Goal: Information Seeking & Learning: Learn about a topic

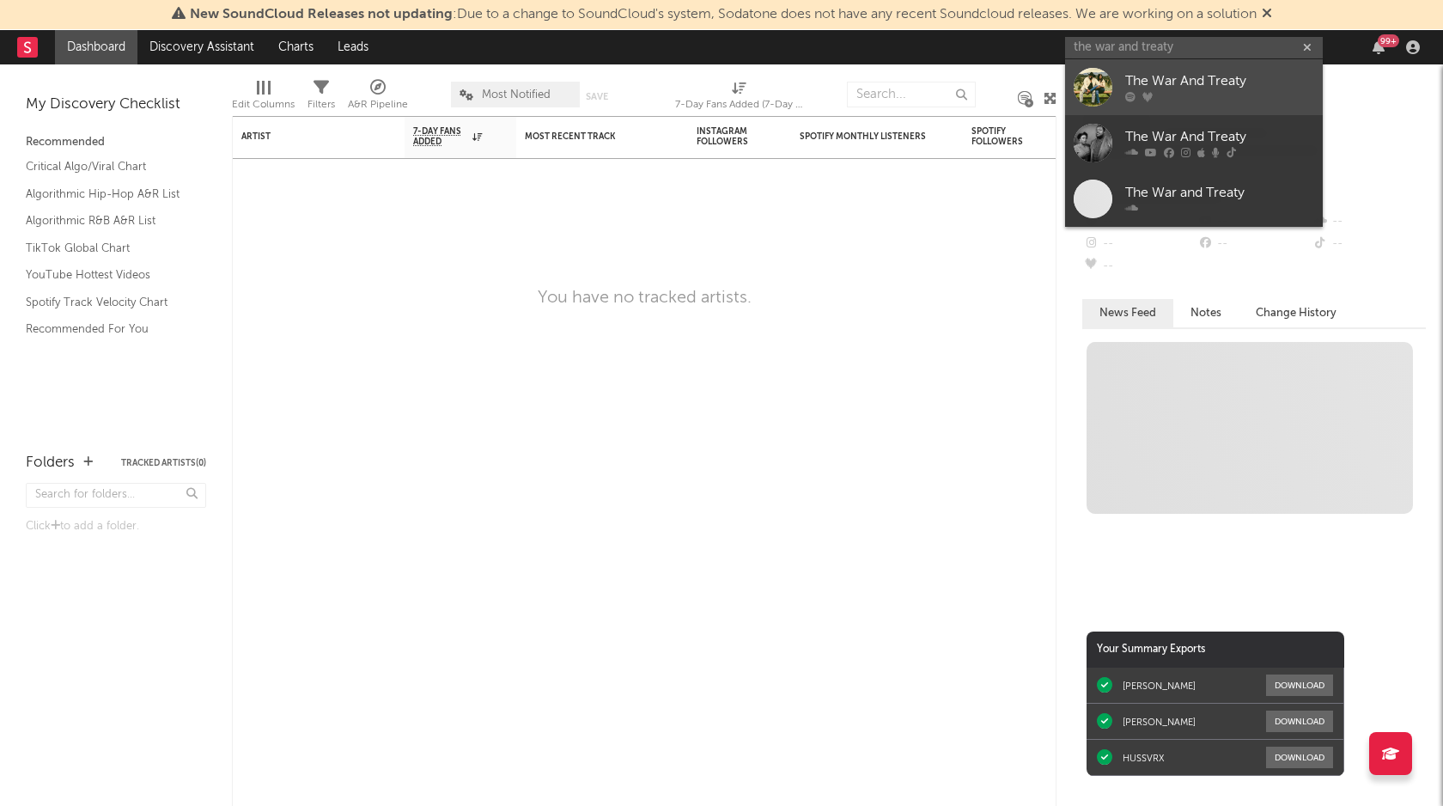
type input "the war and treaty"
click at [1225, 84] on div "The War And Treaty" at bounding box center [1219, 81] width 189 height 21
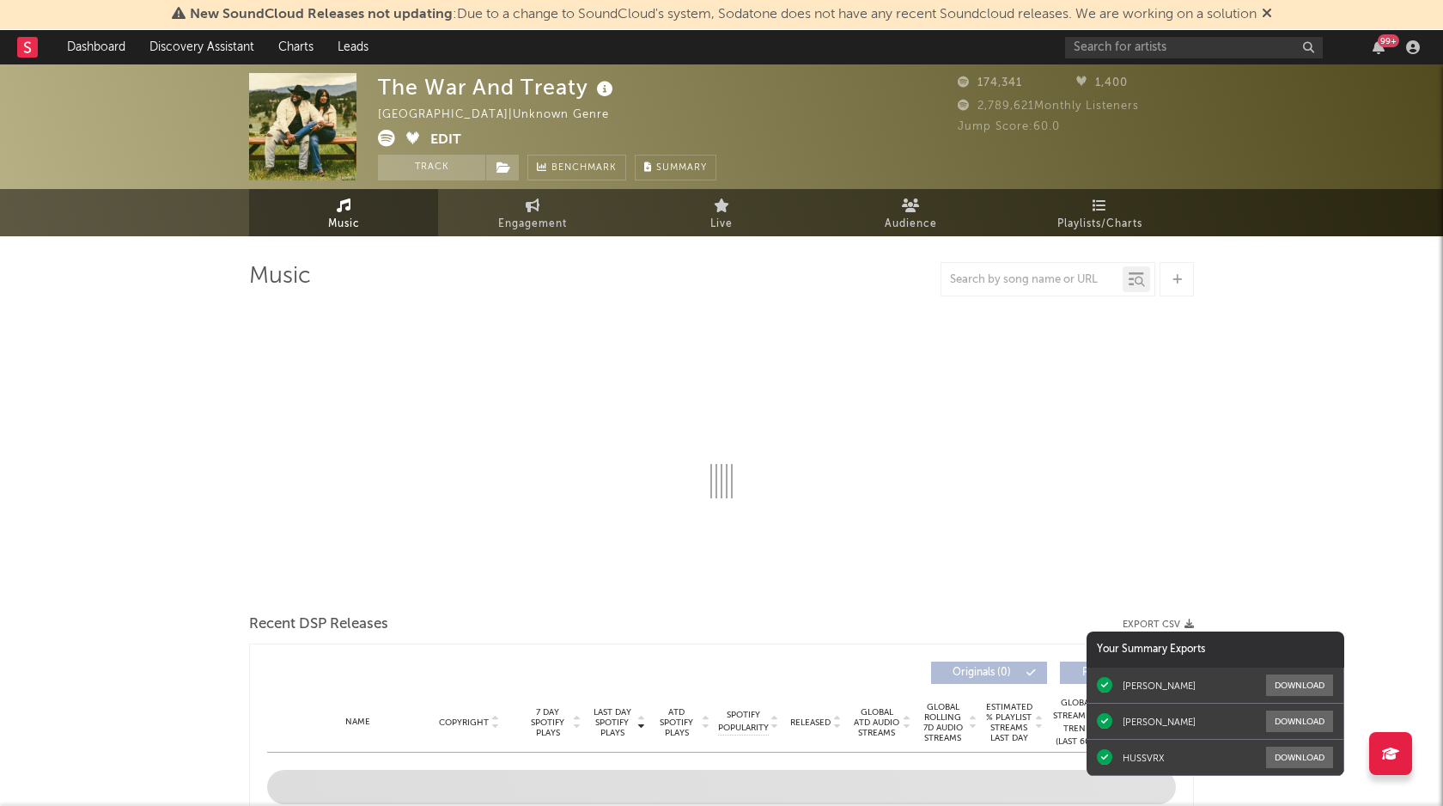
select select "6m"
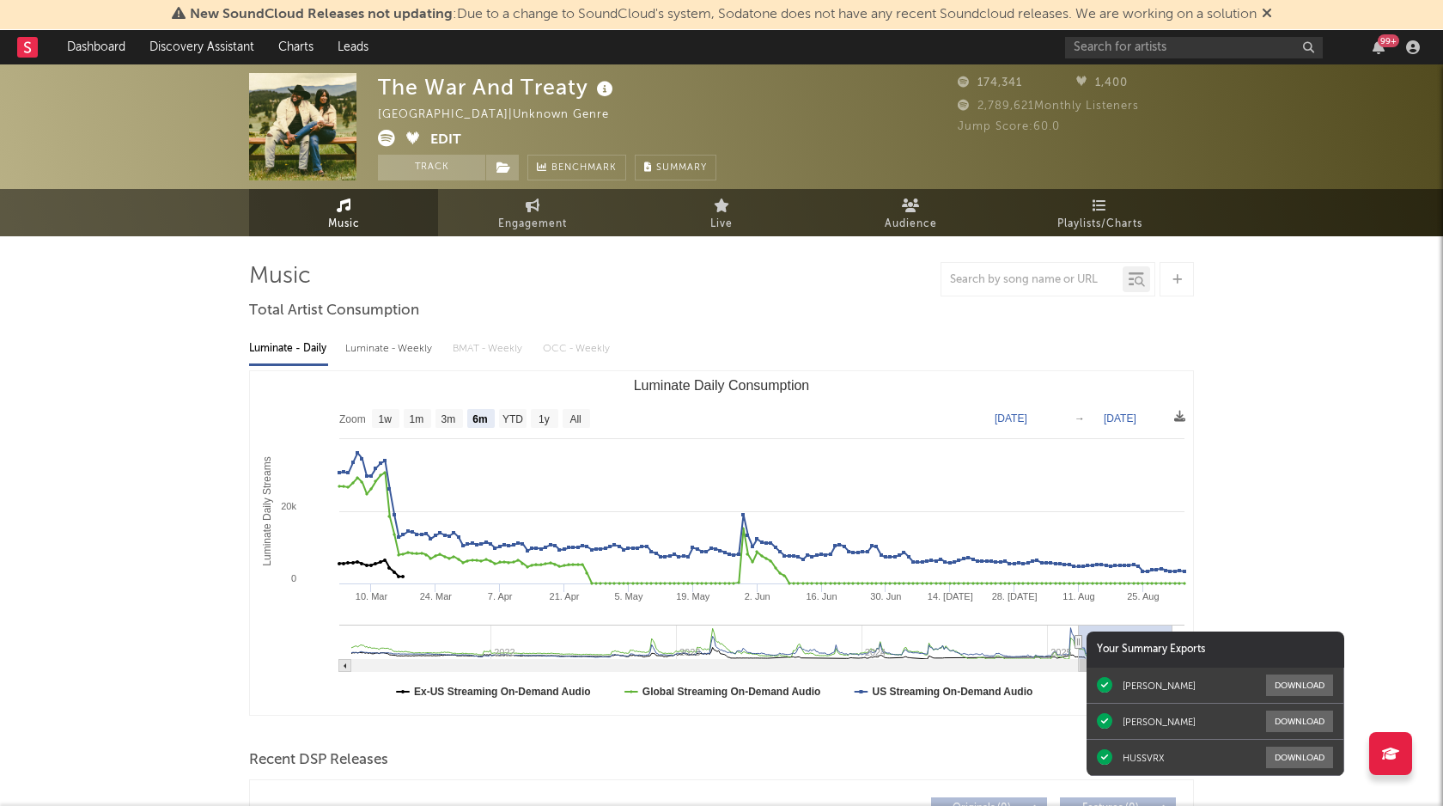
click at [773, 167] on div "The War And Treaty Australia | Unknown Genre Edit Track Benchmark Summary" at bounding box center [657, 126] width 558 height 107
